Goal: Transaction & Acquisition: Book appointment/travel/reservation

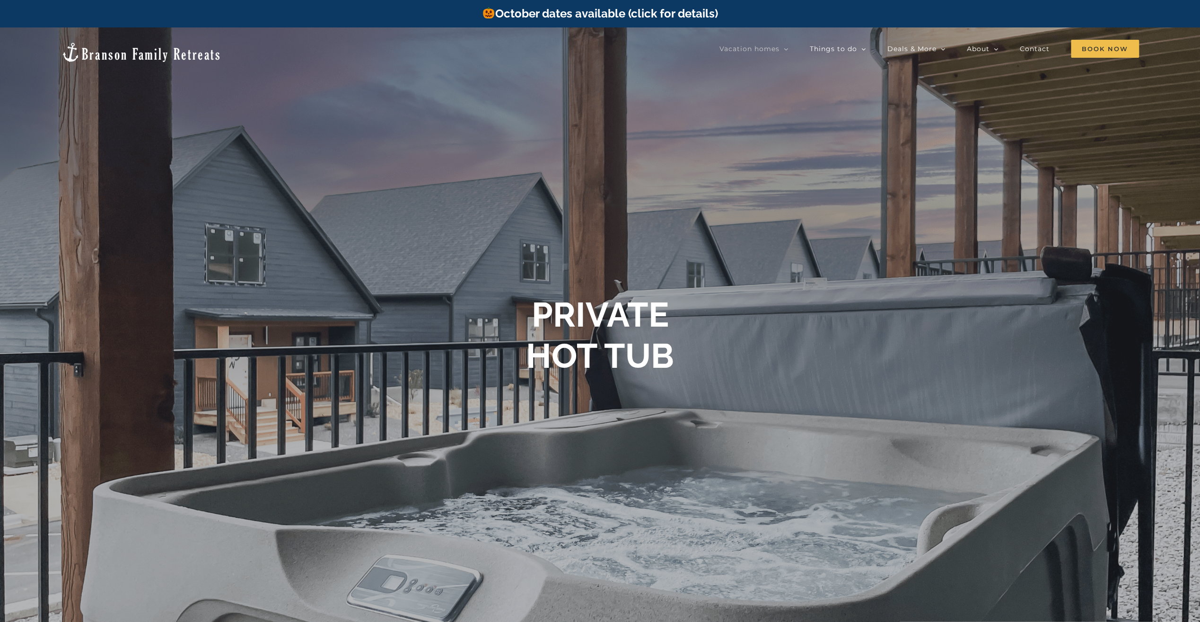
click at [671, 10] on link "October dates available (click for details)" at bounding box center [600, 14] width 236 height 14
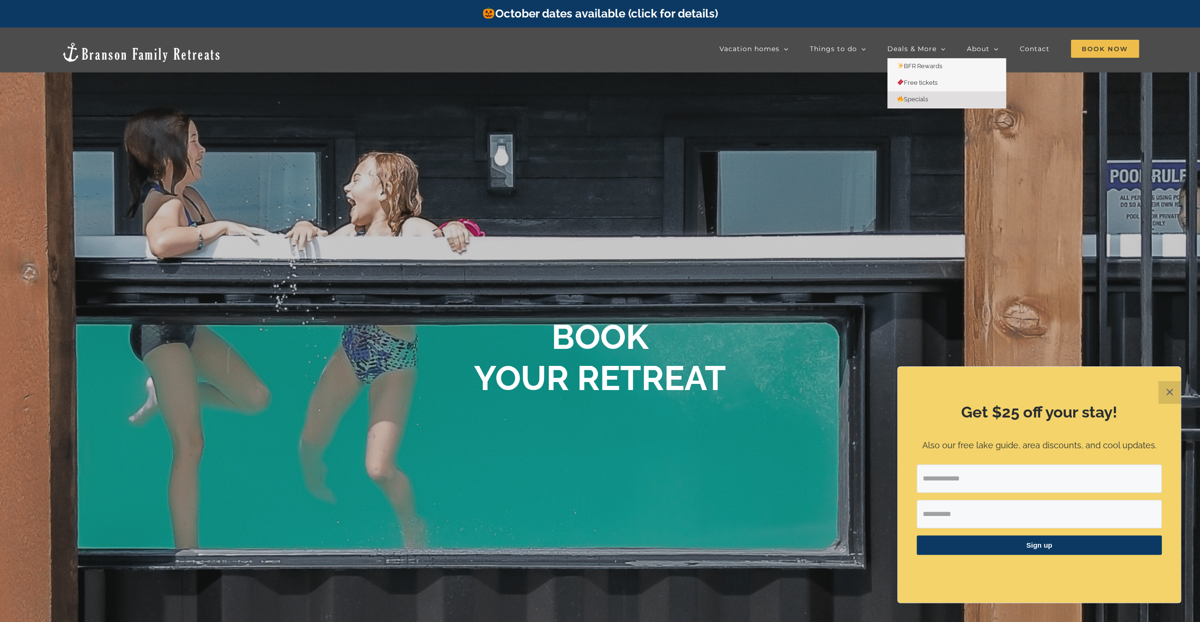
click at [911, 100] on span "Specials" at bounding box center [912, 99] width 31 height 7
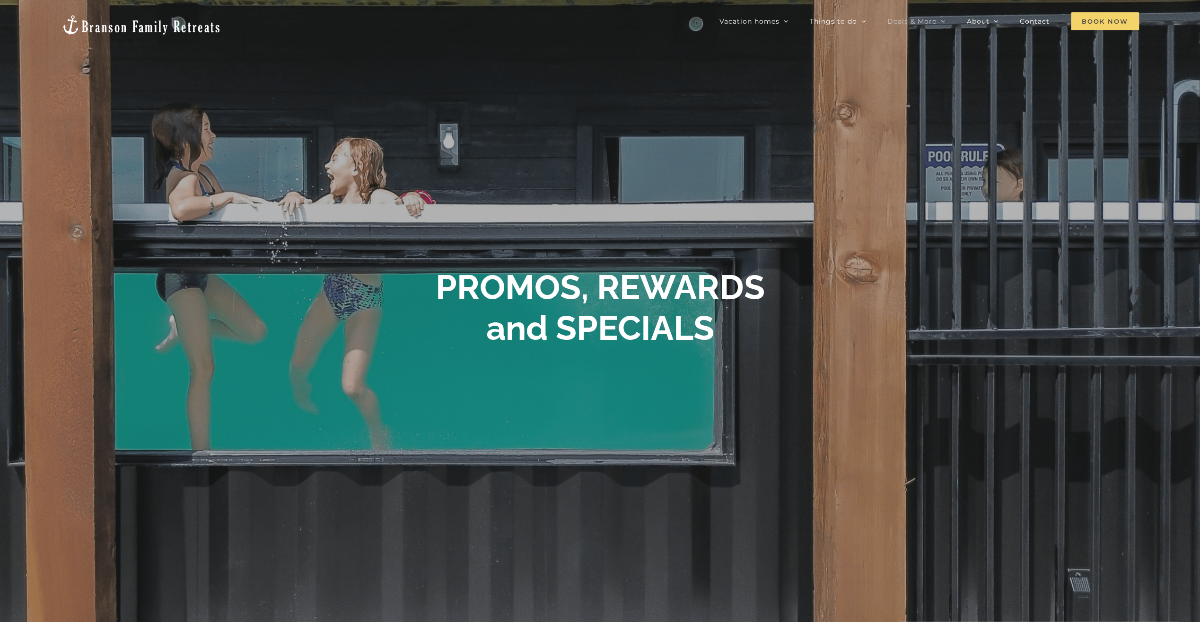
click at [1099, 22] on span "Book Now" at bounding box center [1105, 21] width 68 height 18
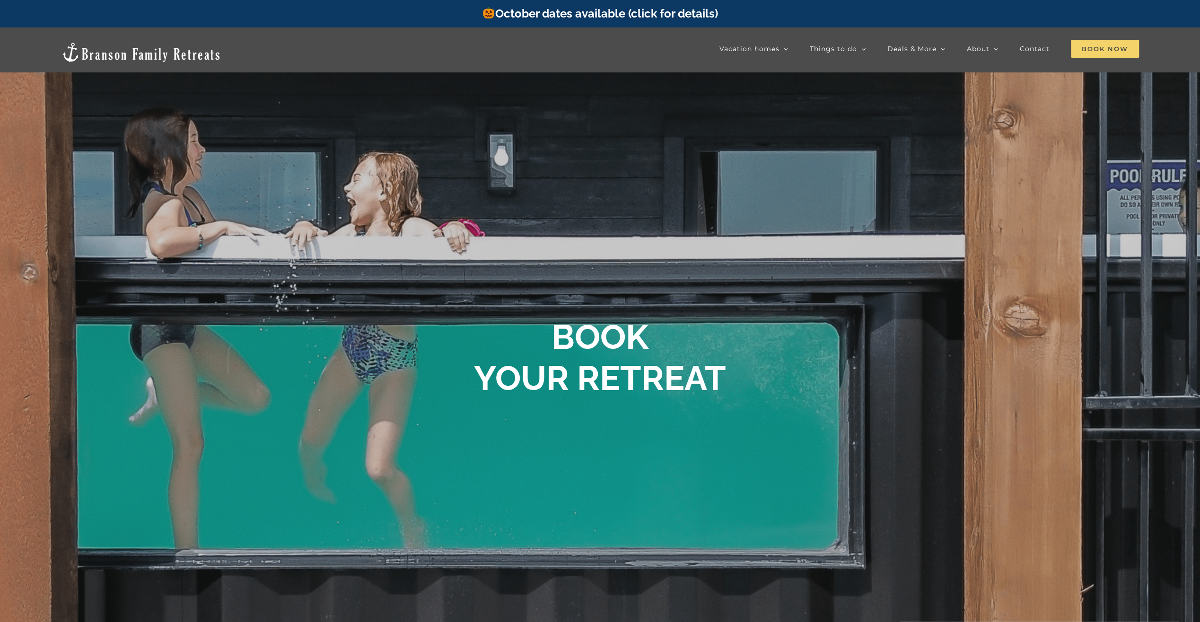
click at [1093, 50] on span "Book Now" at bounding box center [1105, 49] width 68 height 18
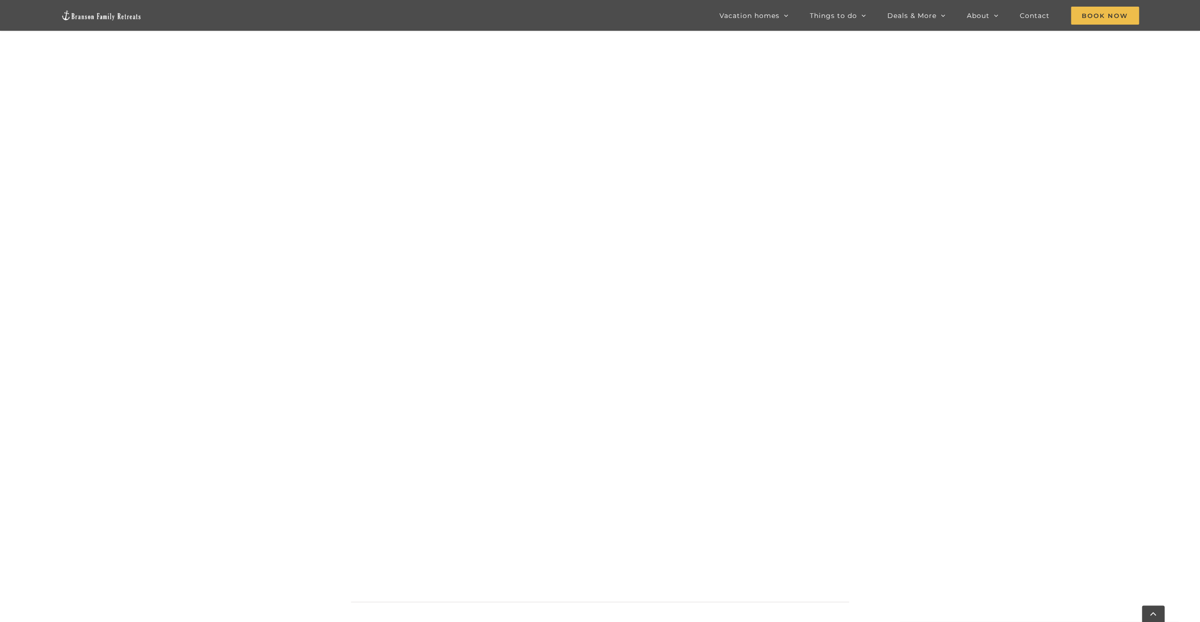
scroll to position [716, 0]
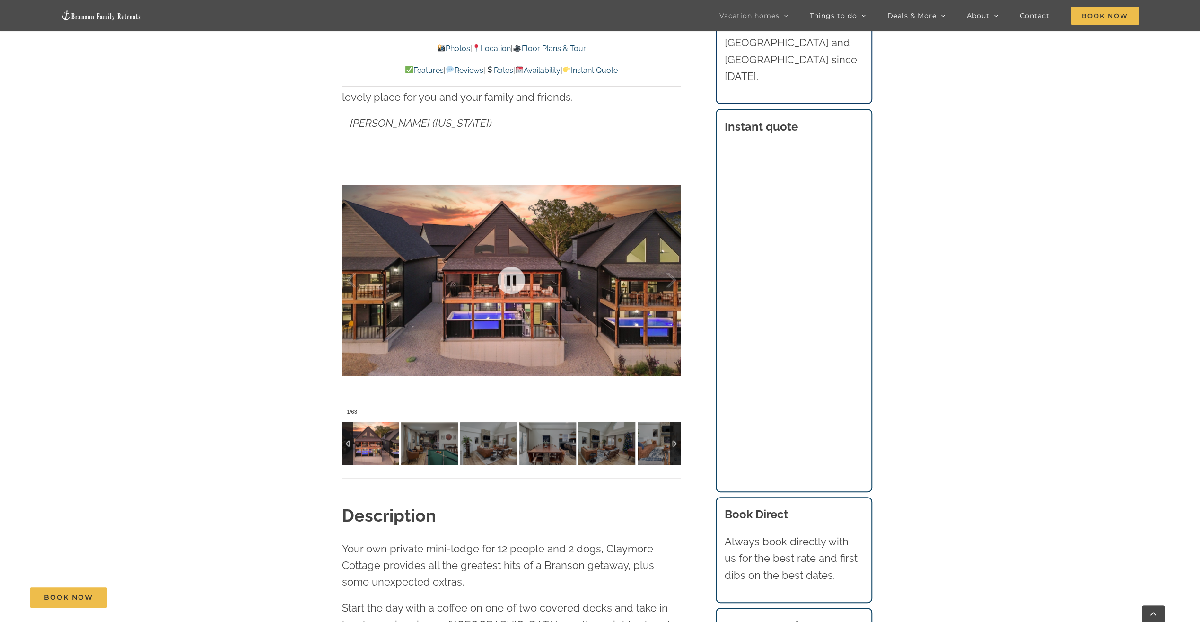
scroll to position [852, 0]
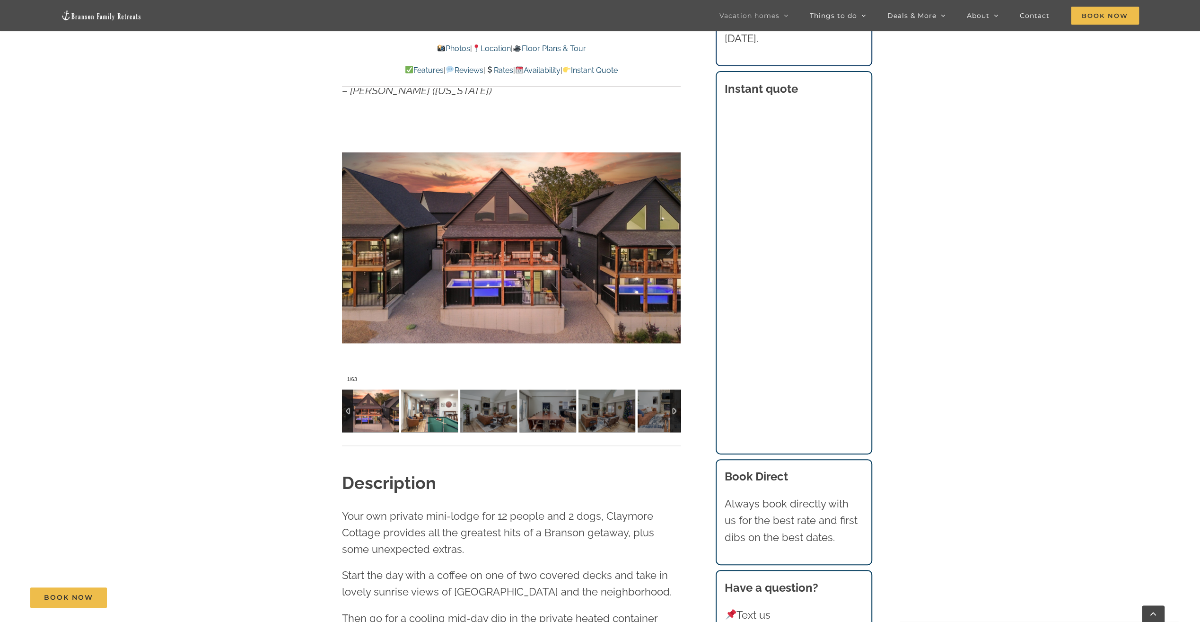
click at [430, 404] on img at bounding box center [429, 410] width 57 height 43
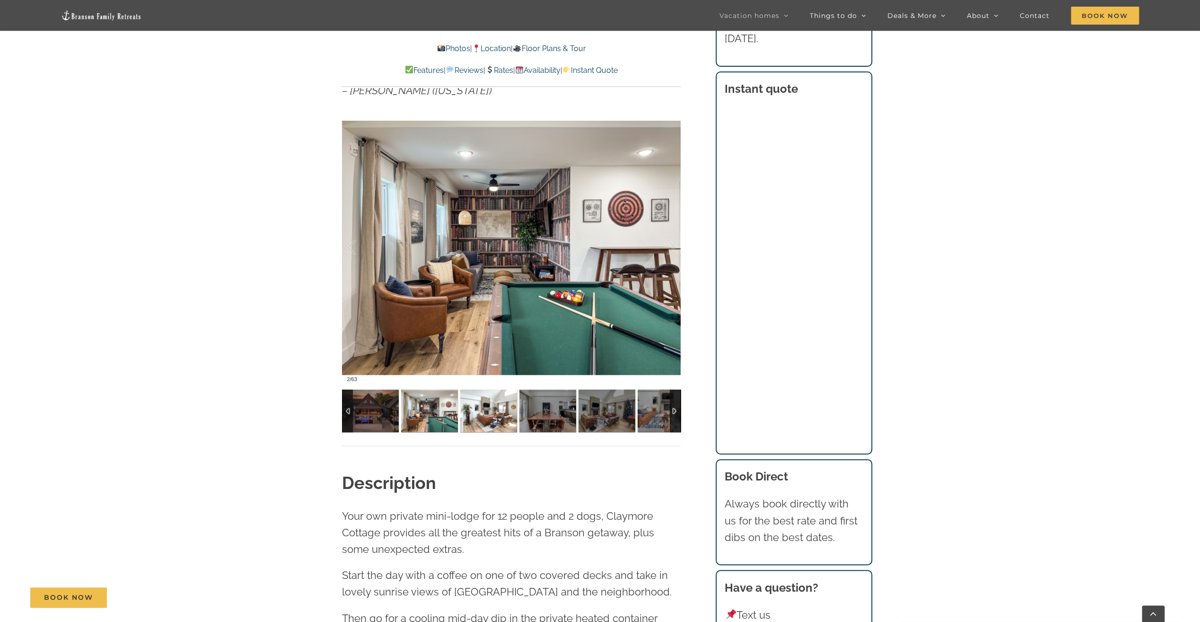
click at [492, 410] on img at bounding box center [488, 410] width 57 height 43
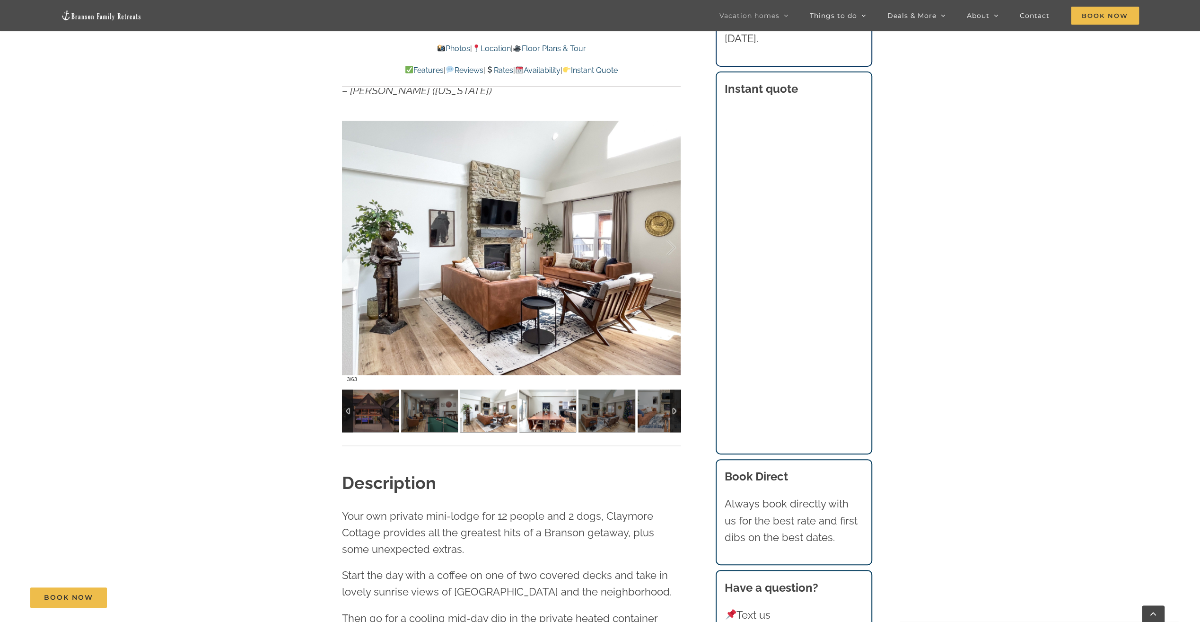
click at [536, 411] on img at bounding box center [547, 410] width 57 height 43
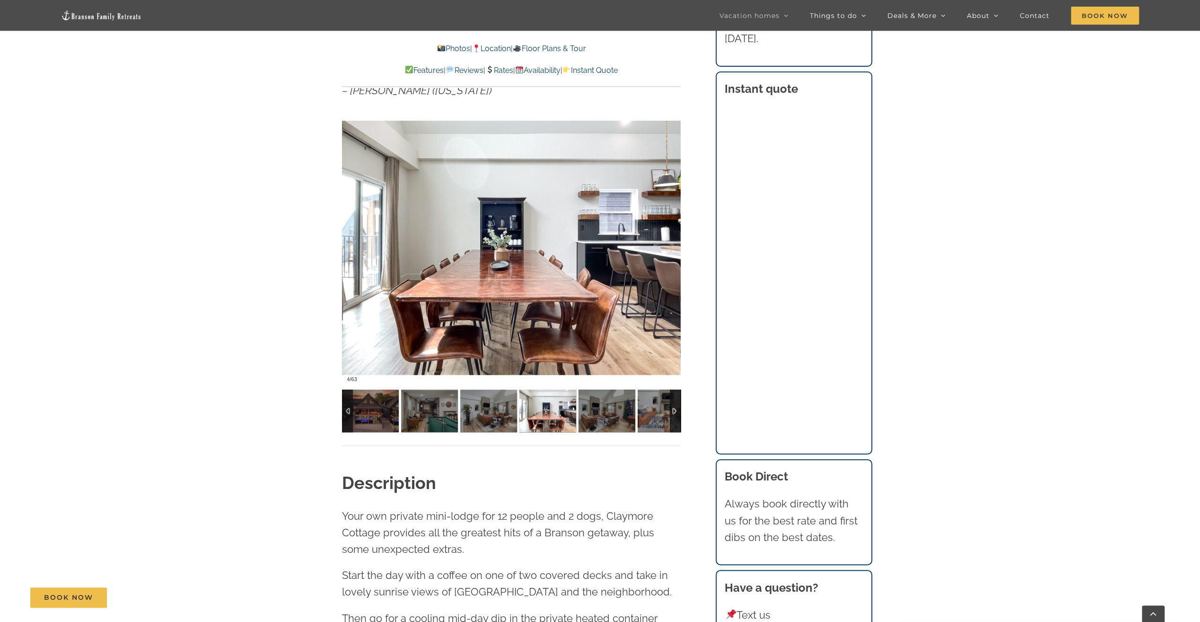
click at [557, 412] on img at bounding box center [547, 410] width 57 height 43
click at [588, 412] on img at bounding box center [607, 410] width 57 height 43
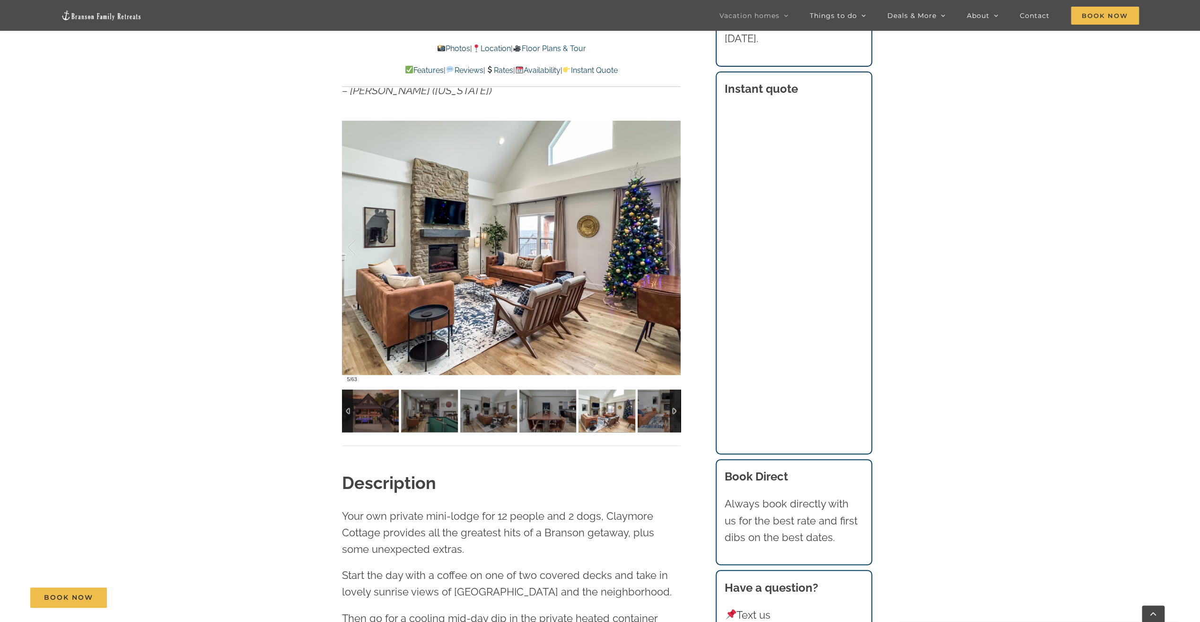
click at [676, 411] on div at bounding box center [675, 410] width 11 height 43
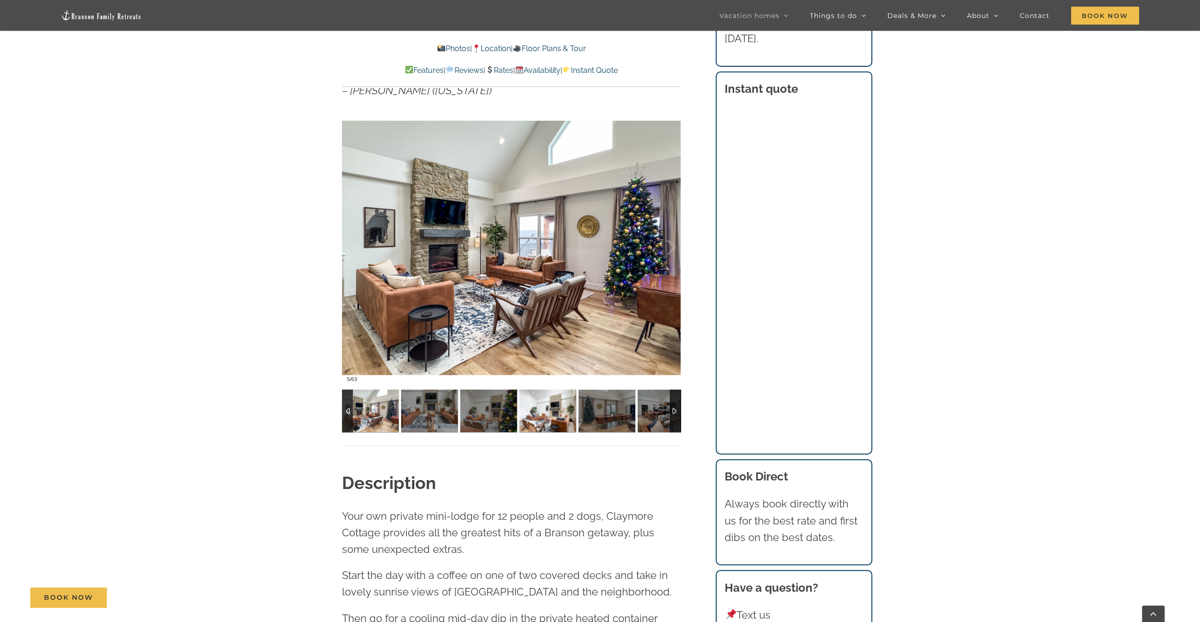
click at [540, 410] on img at bounding box center [547, 410] width 57 height 43
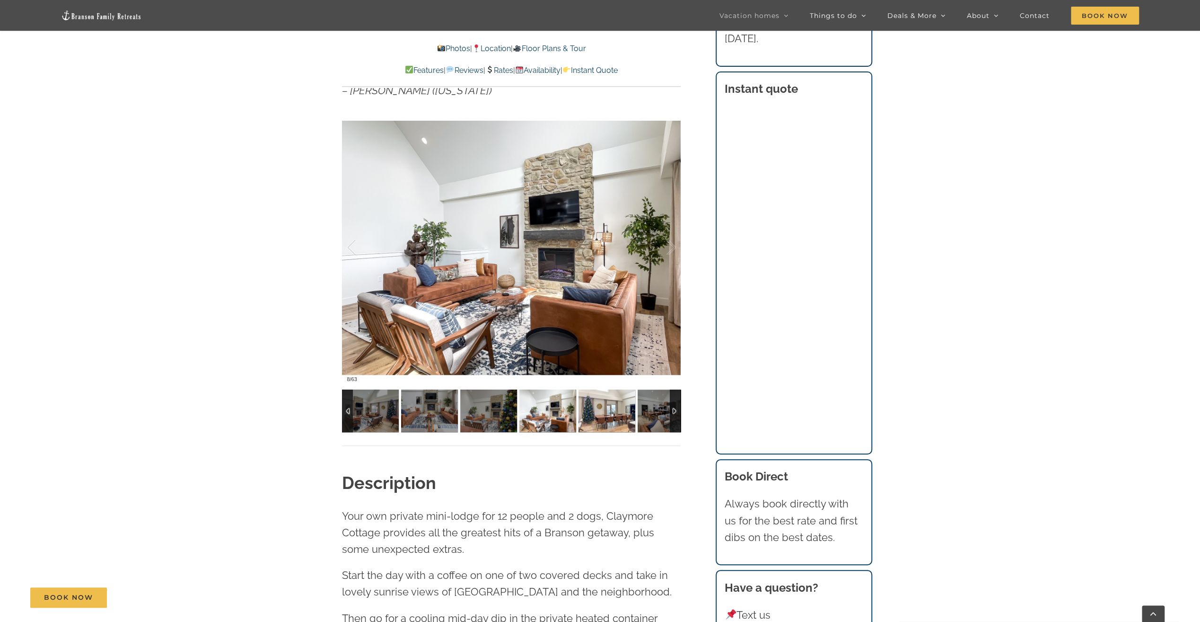
click at [585, 409] on img at bounding box center [607, 410] width 57 height 43
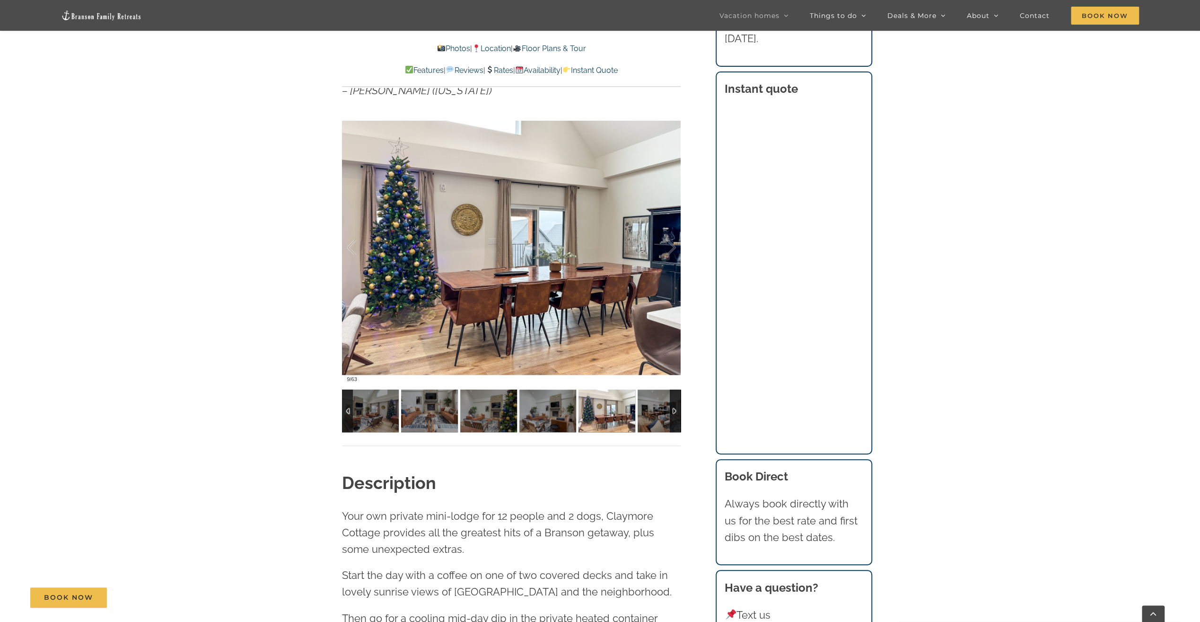
click at [619, 411] on img at bounding box center [607, 410] width 57 height 43
